Goal: Navigation & Orientation: Find specific page/section

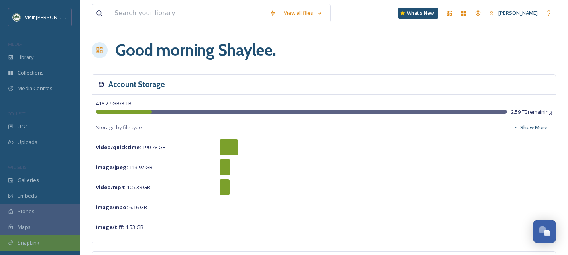
click at [47, 242] on div "SnapLink" at bounding box center [40, 243] width 80 height 16
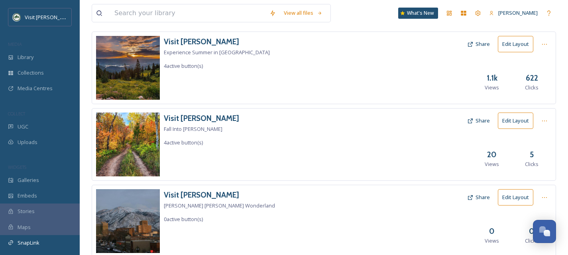
scroll to position [42, 0]
click at [195, 118] on h3 "Visit [PERSON_NAME]" at bounding box center [201, 119] width 75 height 12
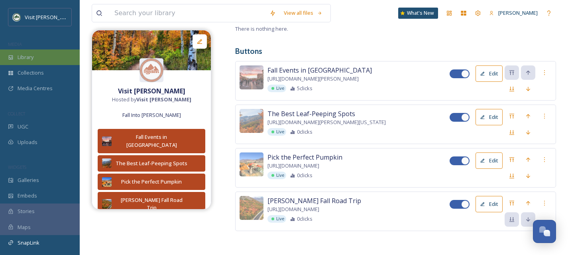
scroll to position [23, 0]
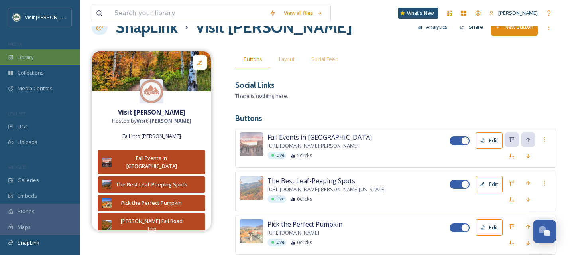
click at [36, 57] on div "Library" at bounding box center [40, 57] width 80 height 16
